Goal: Navigation & Orientation: Find specific page/section

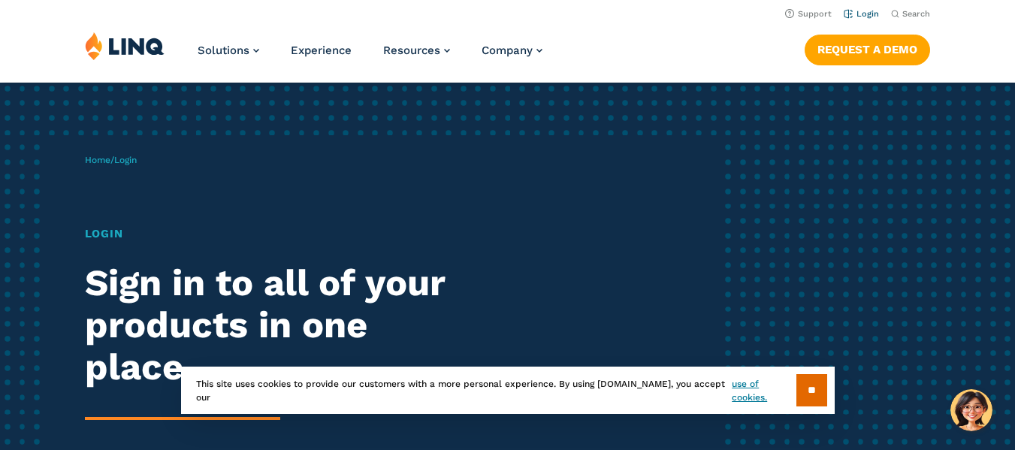
click at [863, 11] on link "Login" at bounding box center [861, 14] width 35 height 10
click at [872, 14] on link "Login" at bounding box center [861, 14] width 35 height 10
click at [851, 14] on link "Login" at bounding box center [861, 14] width 35 height 10
click at [802, 385] on input "**" at bounding box center [811, 390] width 31 height 32
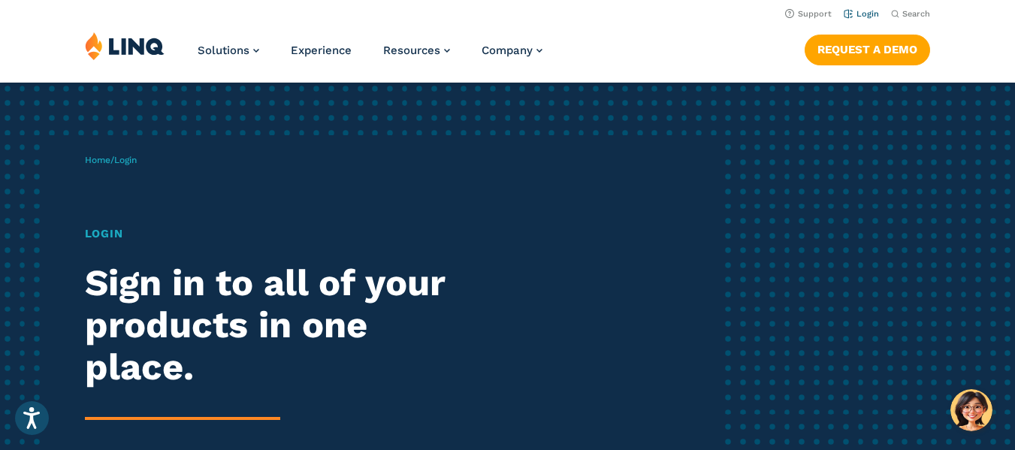
click at [865, 14] on link "Login" at bounding box center [861, 14] width 35 height 10
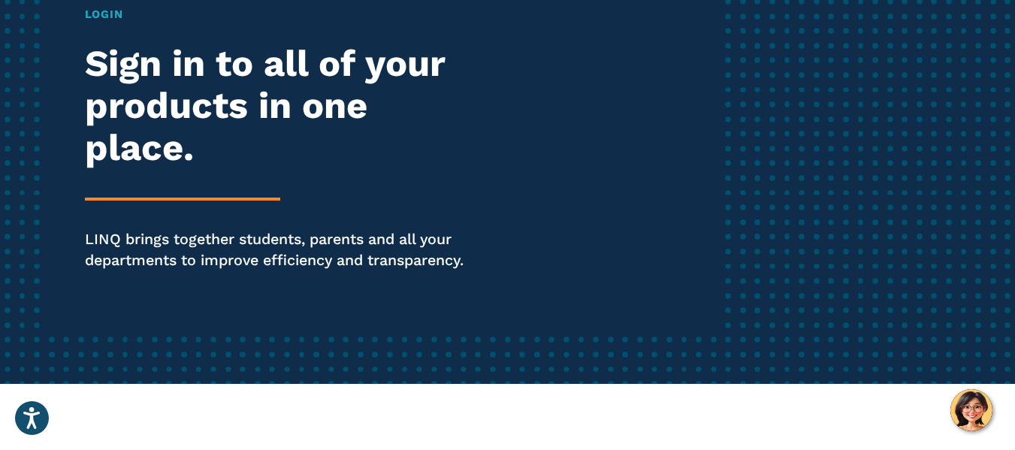
scroll to position [225, 0]
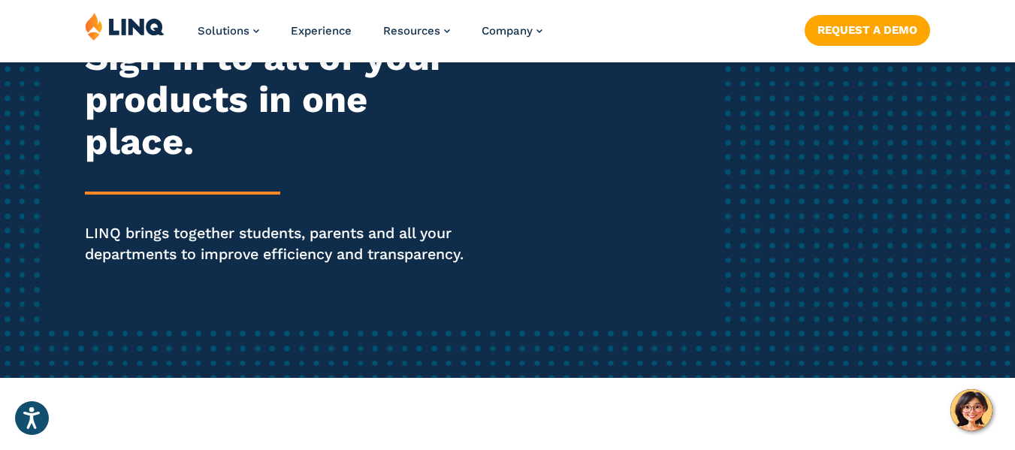
click at [234, 207] on div "Login Sign in to all of your products in one place. LINQ brings together studen…" at bounding box center [280, 153] width 391 height 307
click at [122, 33] on img at bounding box center [125, 26] width 80 height 29
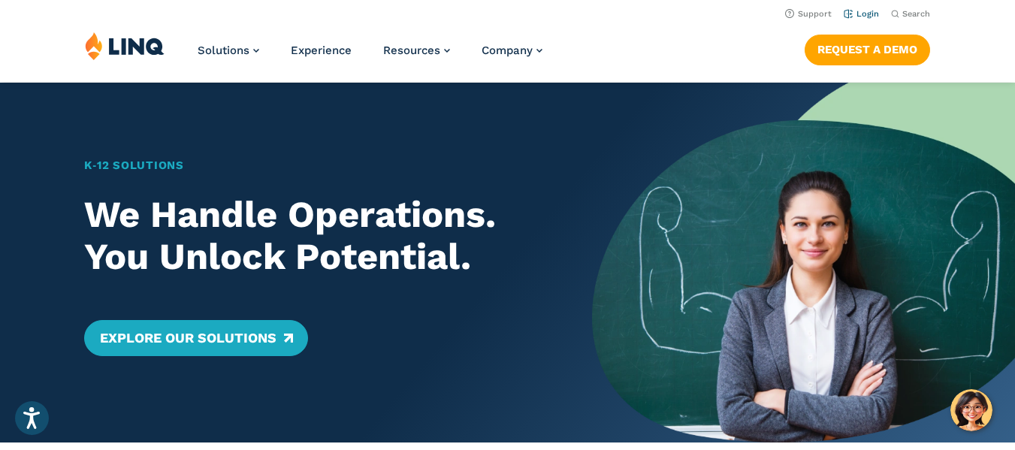
click at [866, 14] on link "Login" at bounding box center [861, 14] width 35 height 10
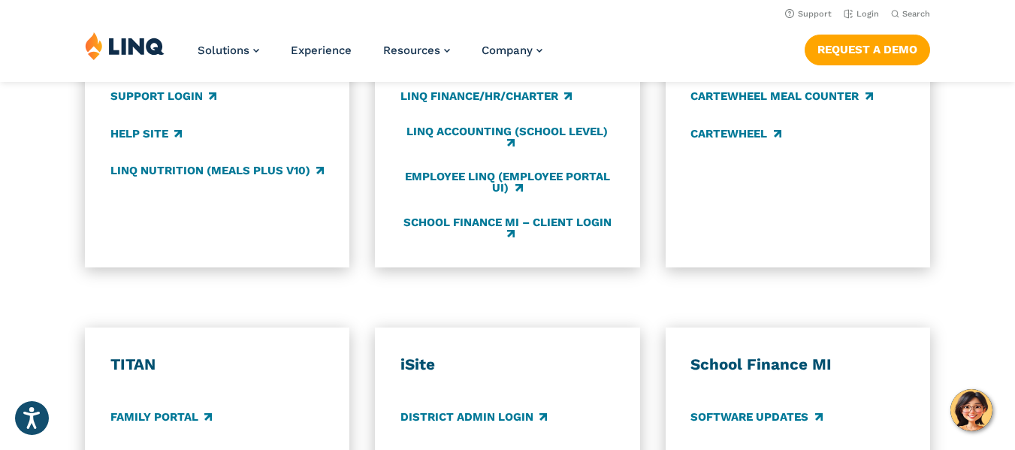
scroll to position [827, 0]
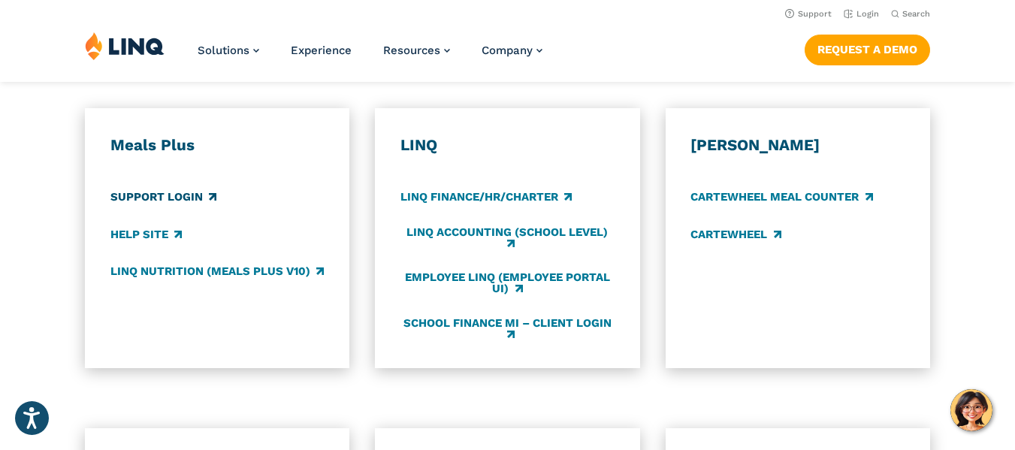
click at [147, 198] on link "Support Login" at bounding box center [163, 197] width 106 height 17
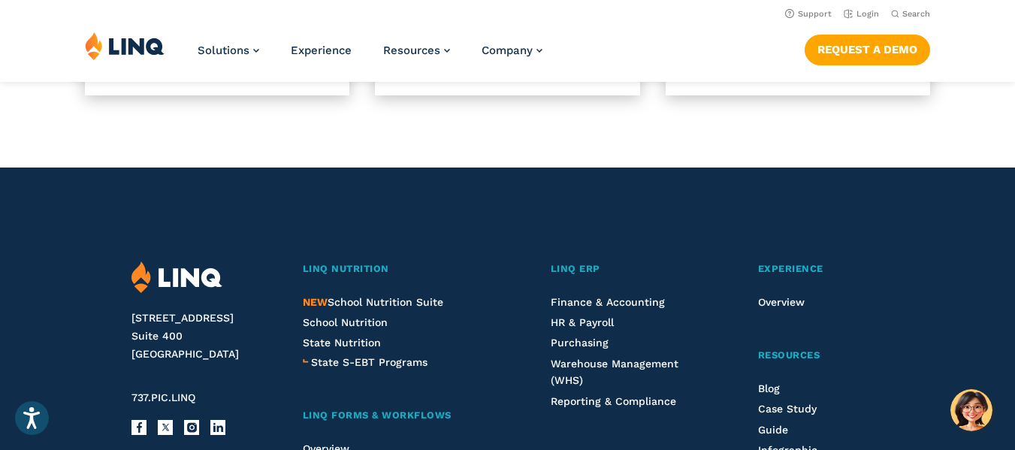
scroll to position [1475, 0]
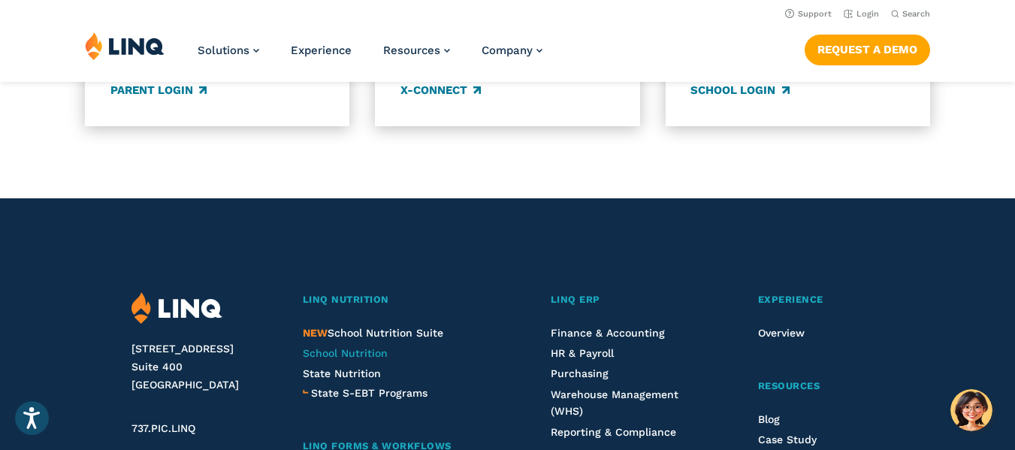
click at [366, 359] on span "School Nutrition" at bounding box center [345, 353] width 85 height 12
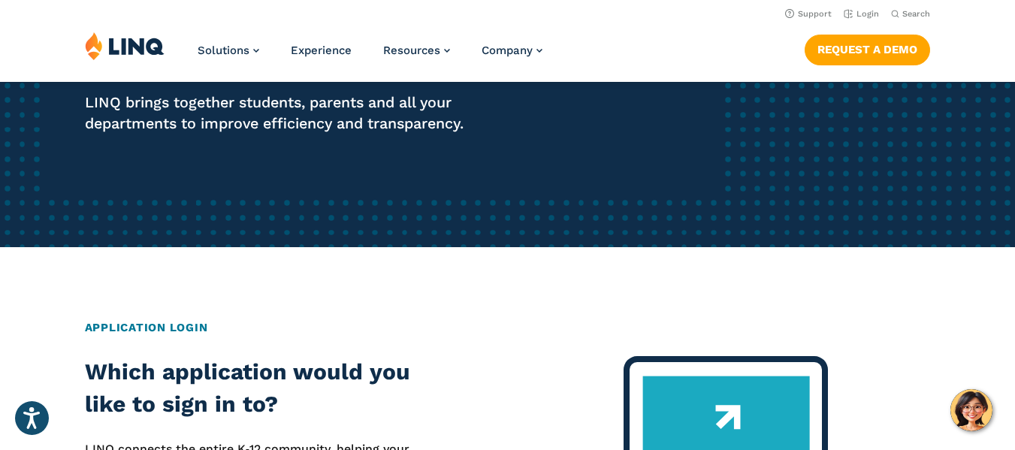
scroll to position [0, 0]
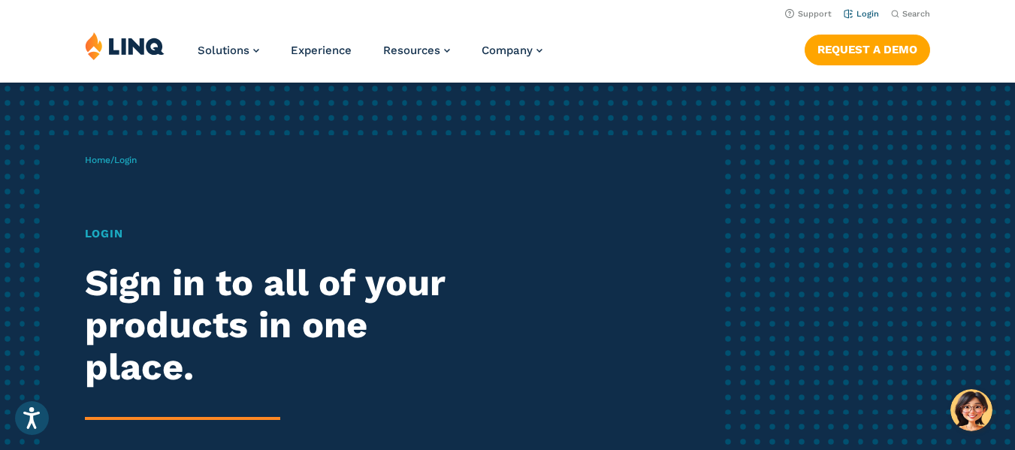
click at [859, 12] on link "Login" at bounding box center [861, 14] width 35 height 10
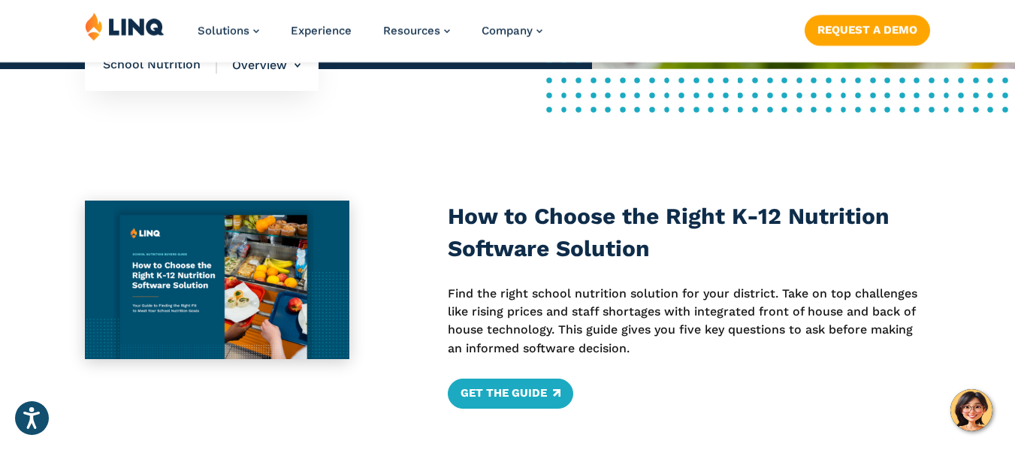
scroll to position [526, 0]
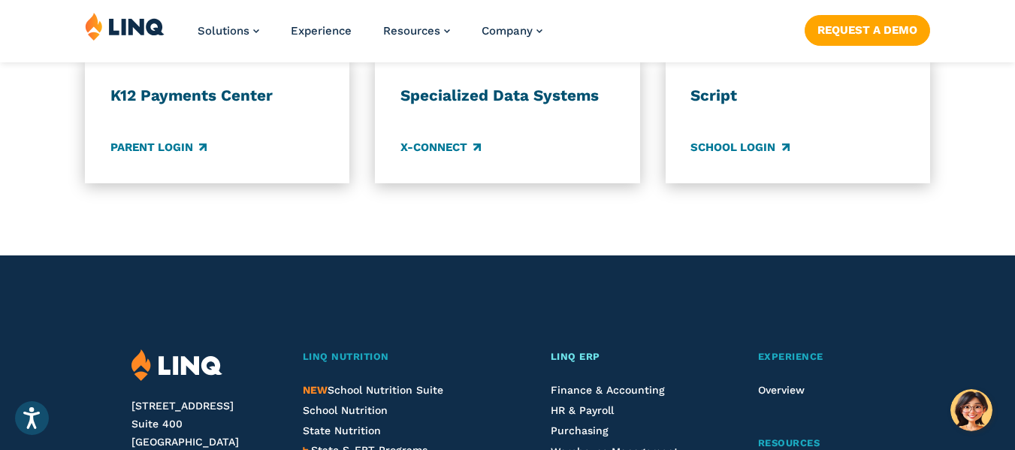
scroll to position [1428, 0]
